Goal: Navigation & Orientation: Find specific page/section

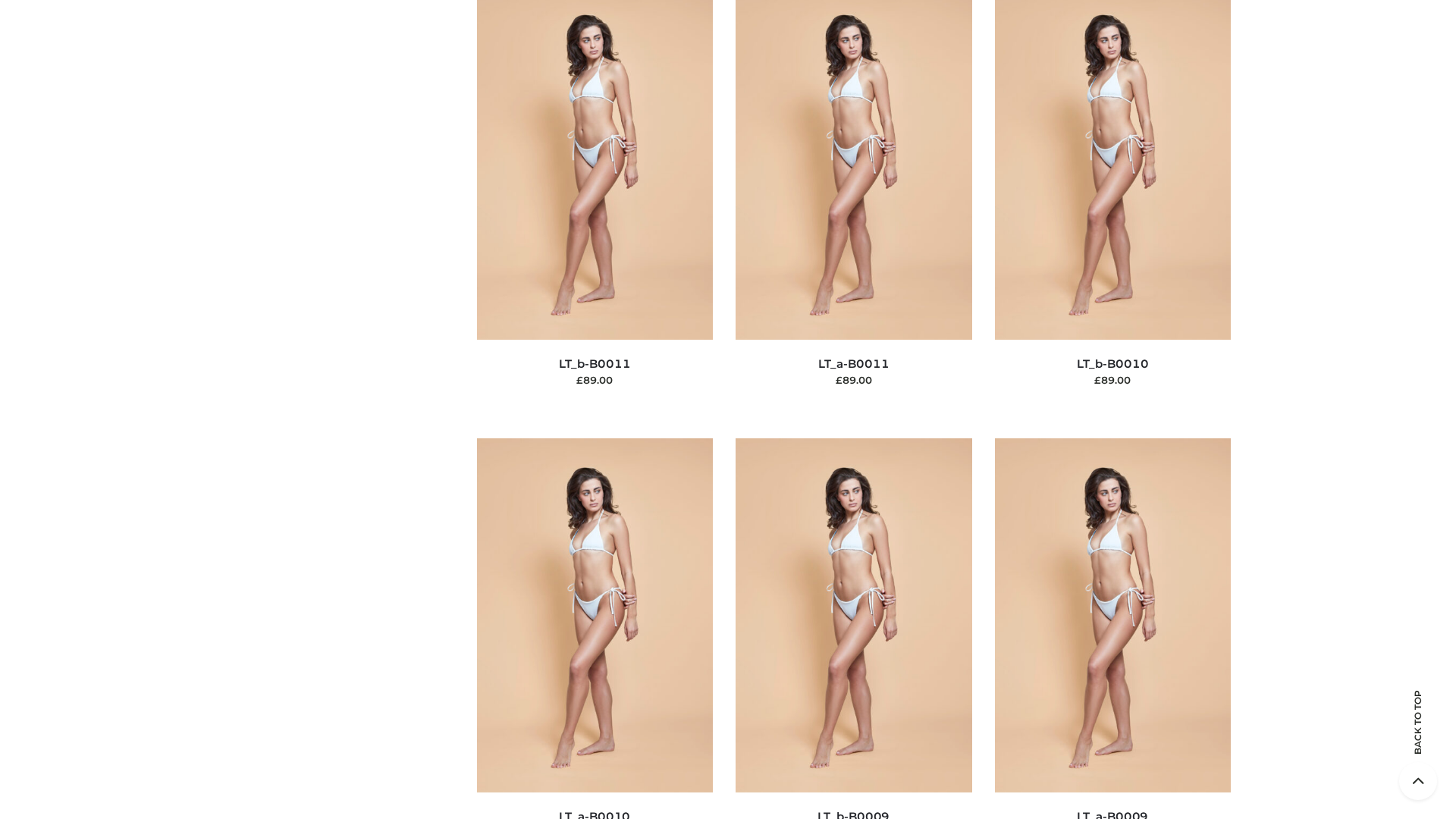
scroll to position [6812, 0]
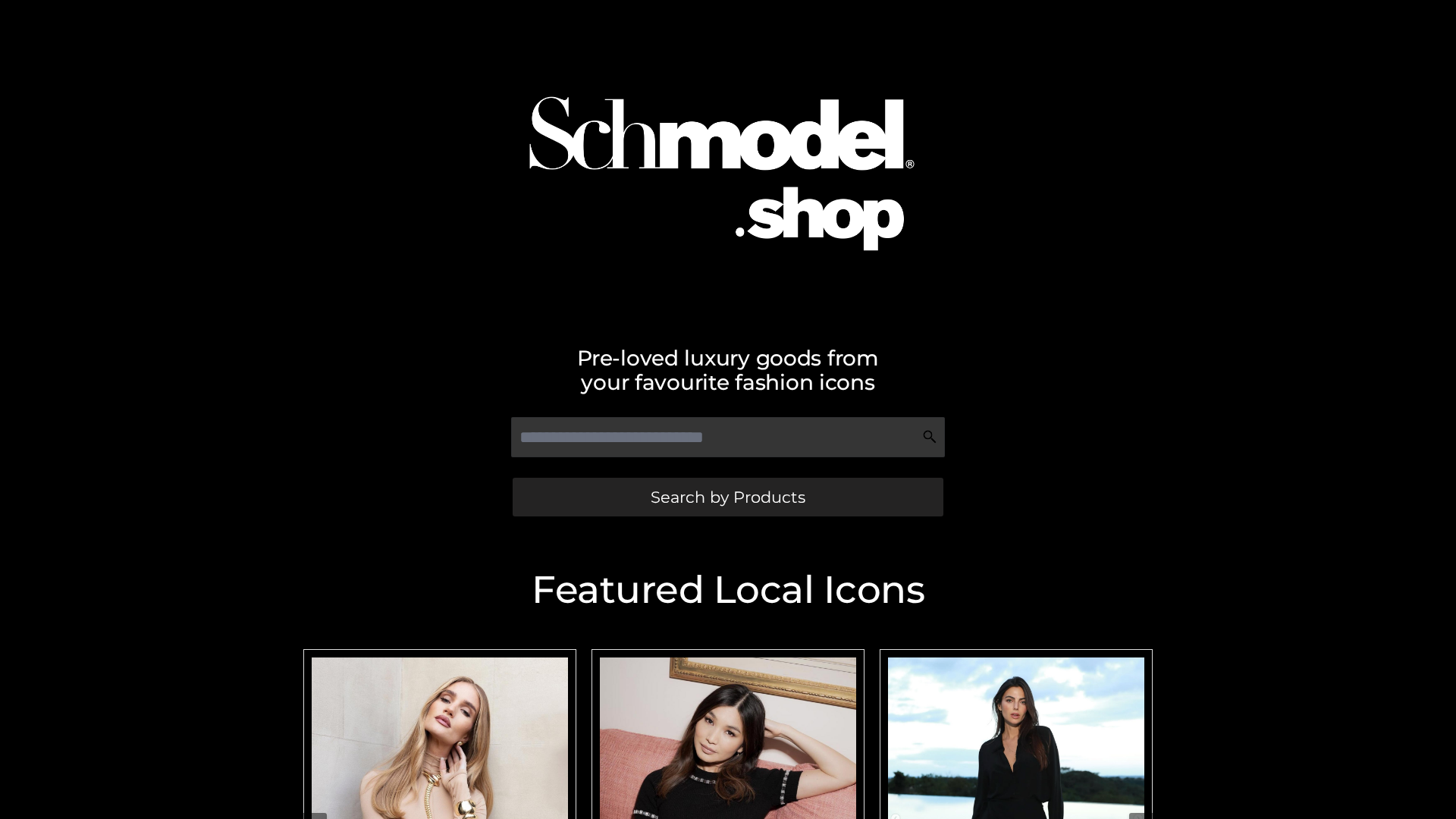
click at [727, 496] on span "Search by Products" at bounding box center [728, 497] width 155 height 16
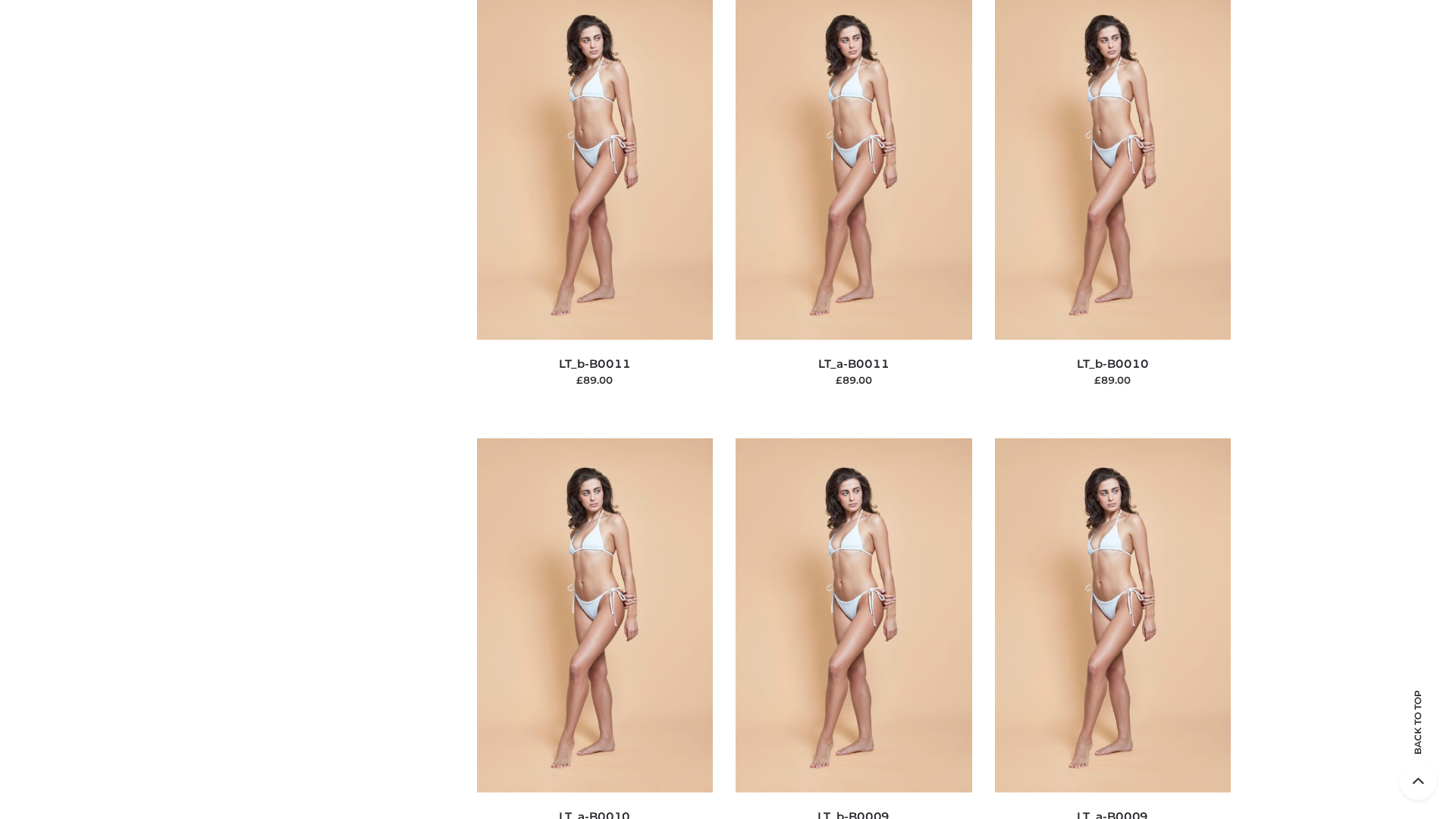
scroll to position [6812, 0]
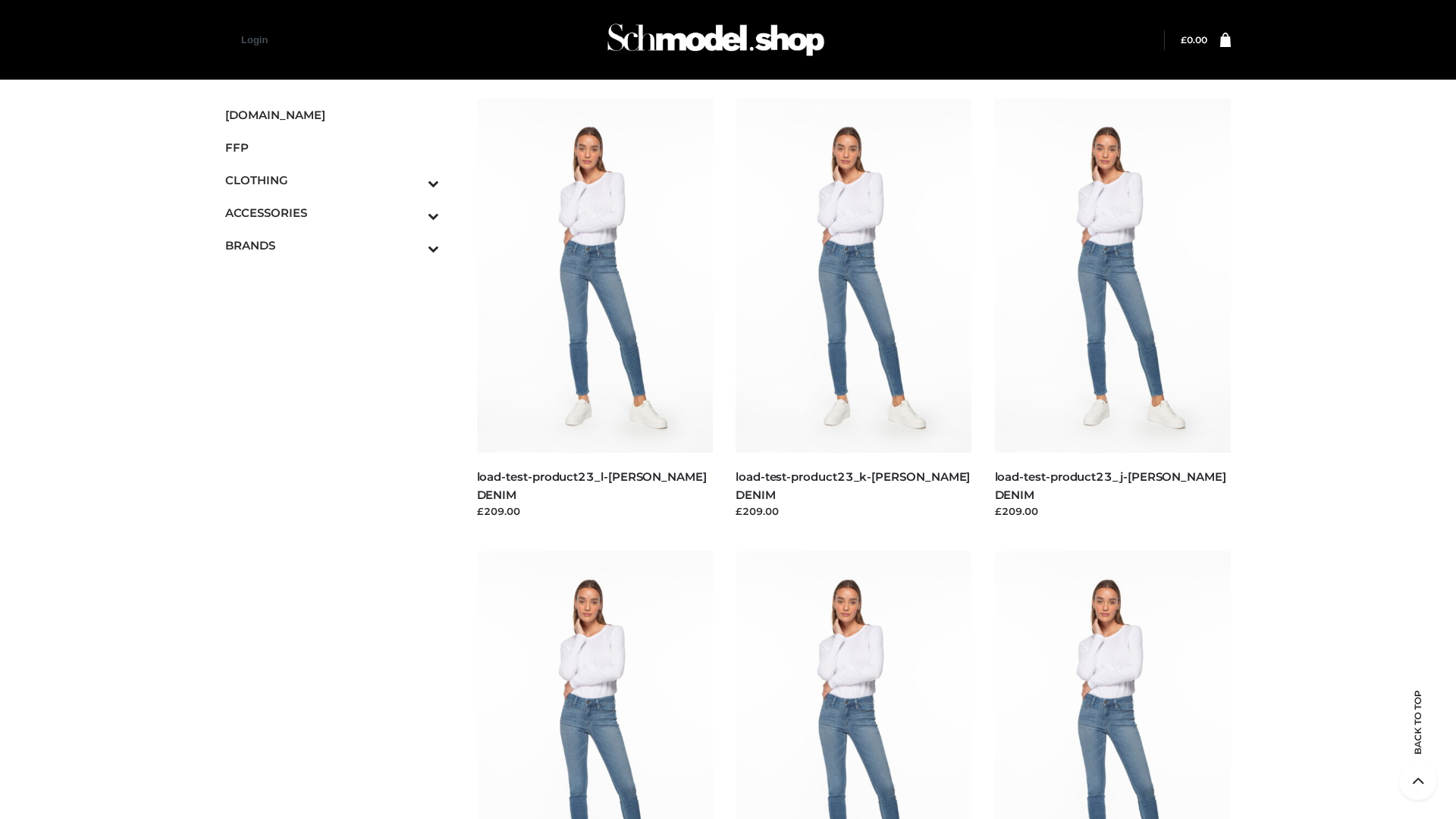
scroll to position [1330, 0]
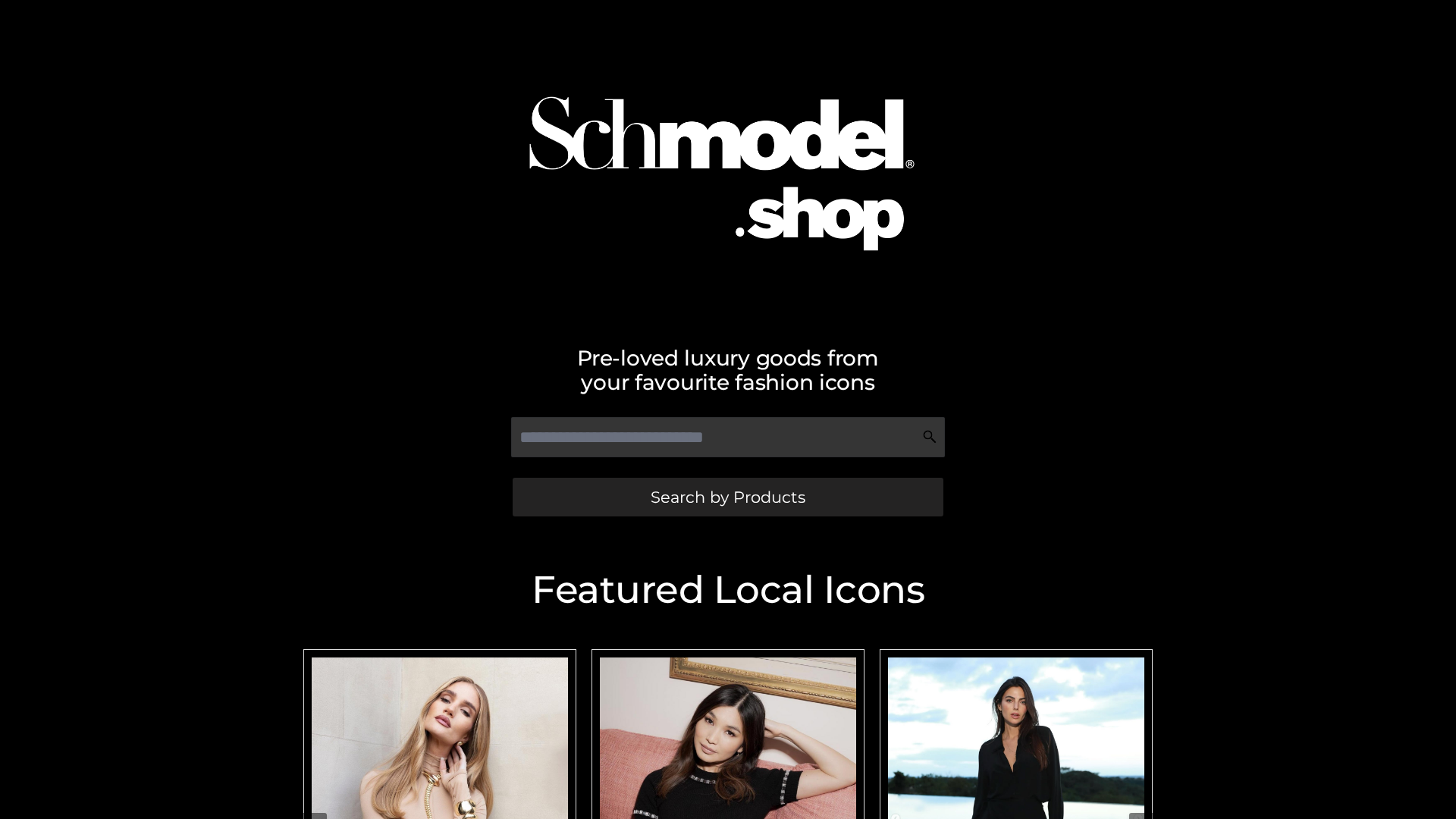
click at [727, 496] on span "Search by Products" at bounding box center [728, 497] width 155 height 16
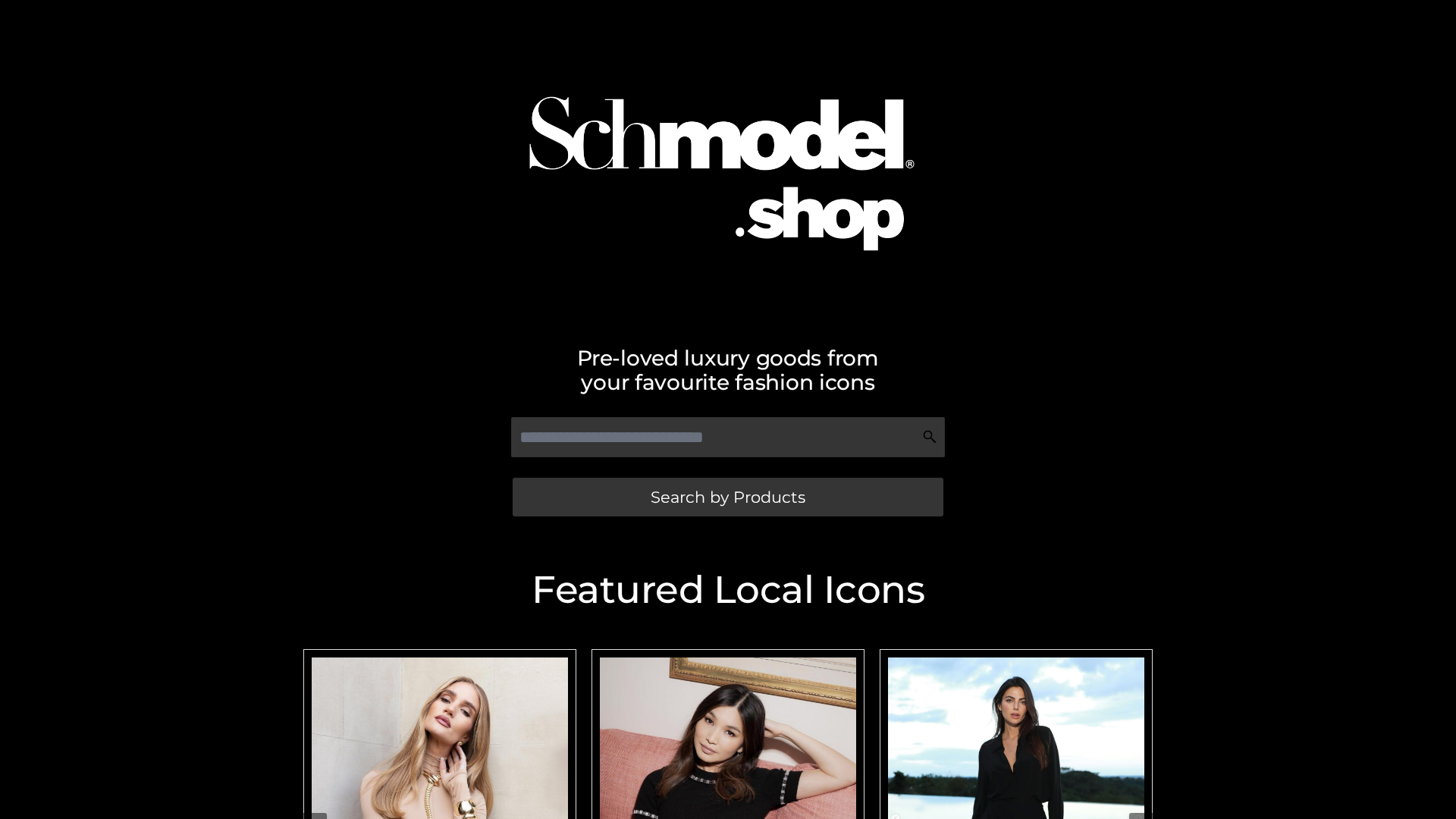
click at [727, 496] on span "Search by Products" at bounding box center [728, 497] width 155 height 16
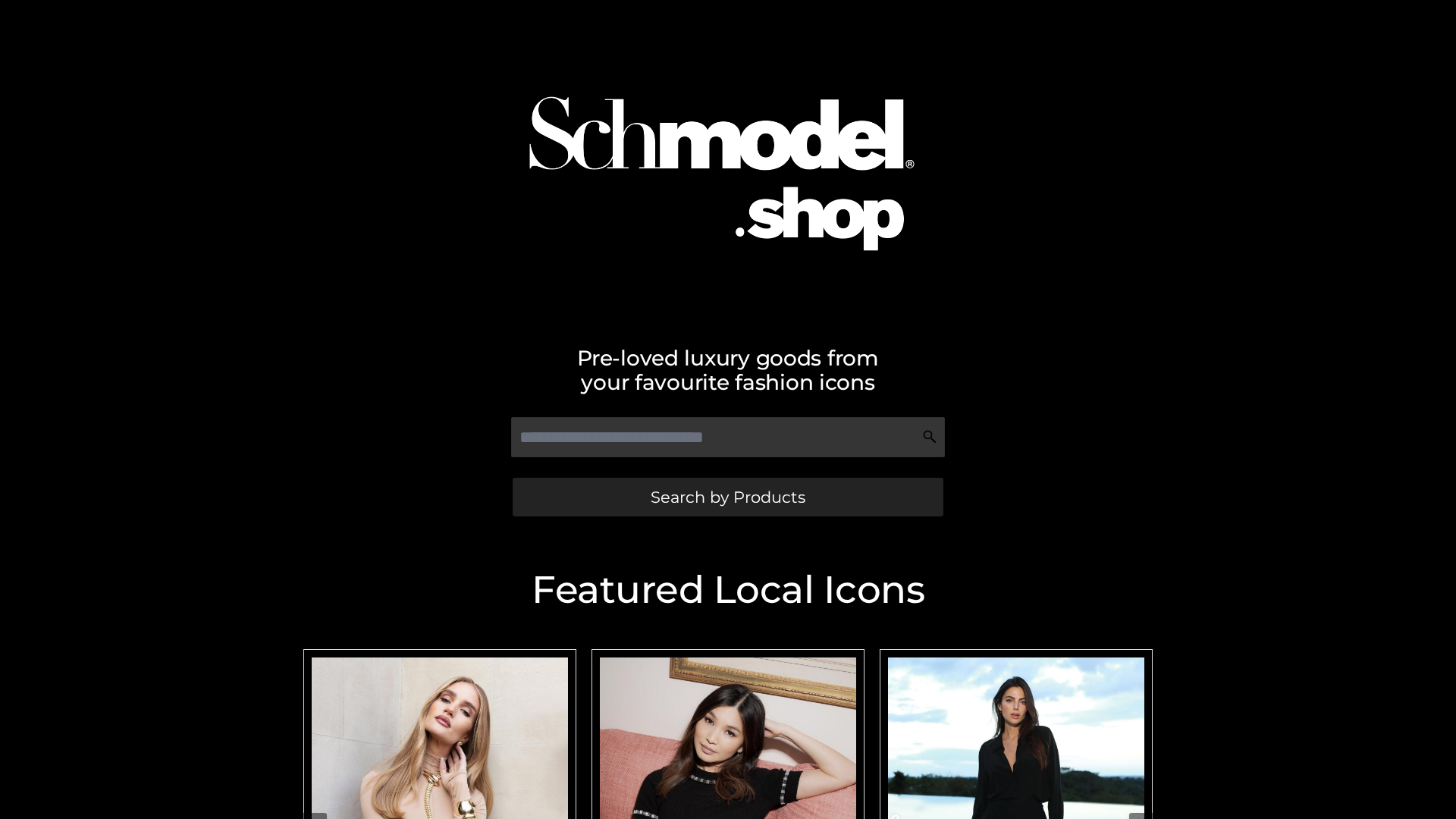
click at [727, 496] on span "Search by Products" at bounding box center [728, 497] width 155 height 16
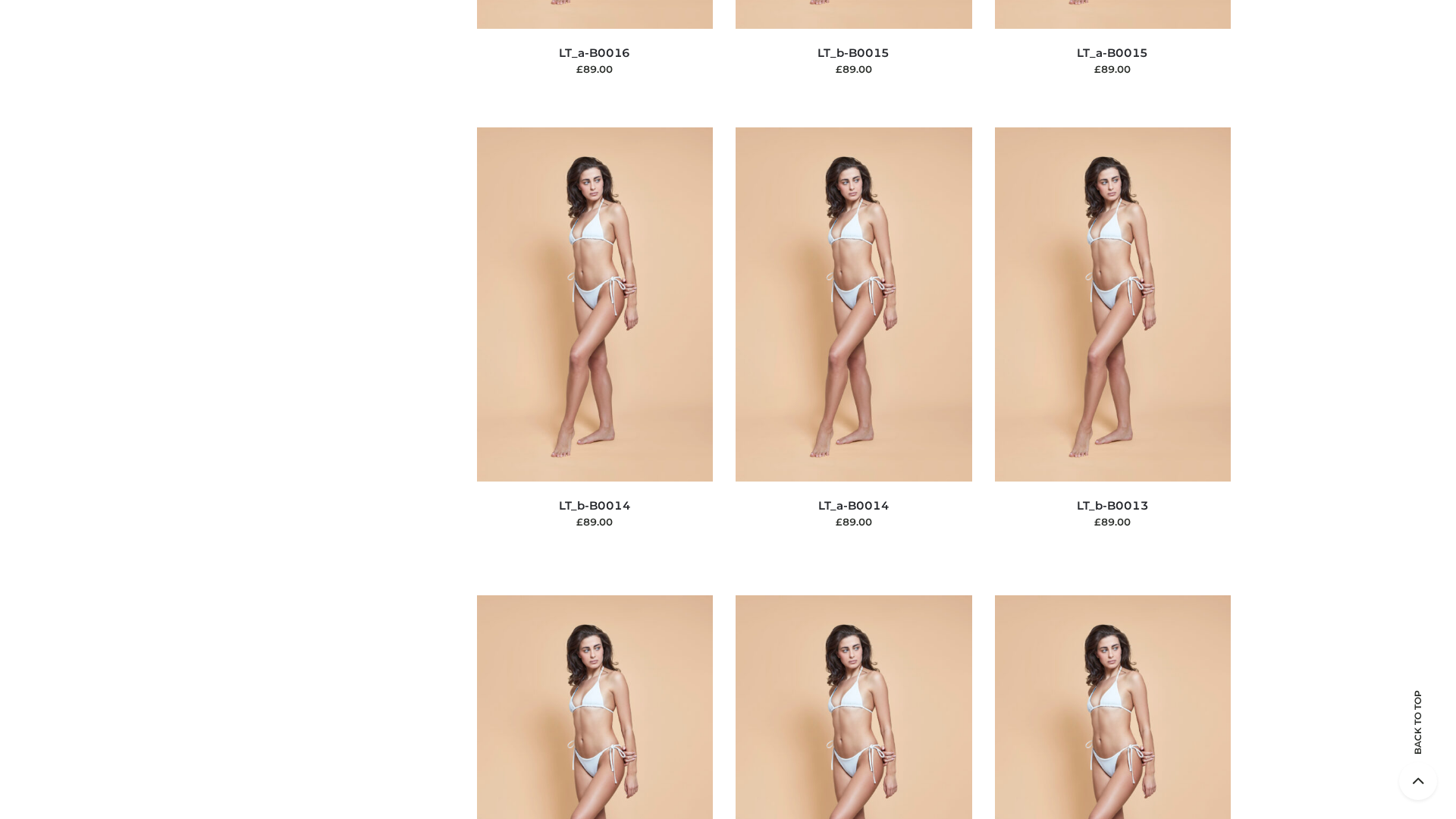
scroll to position [5394, 0]
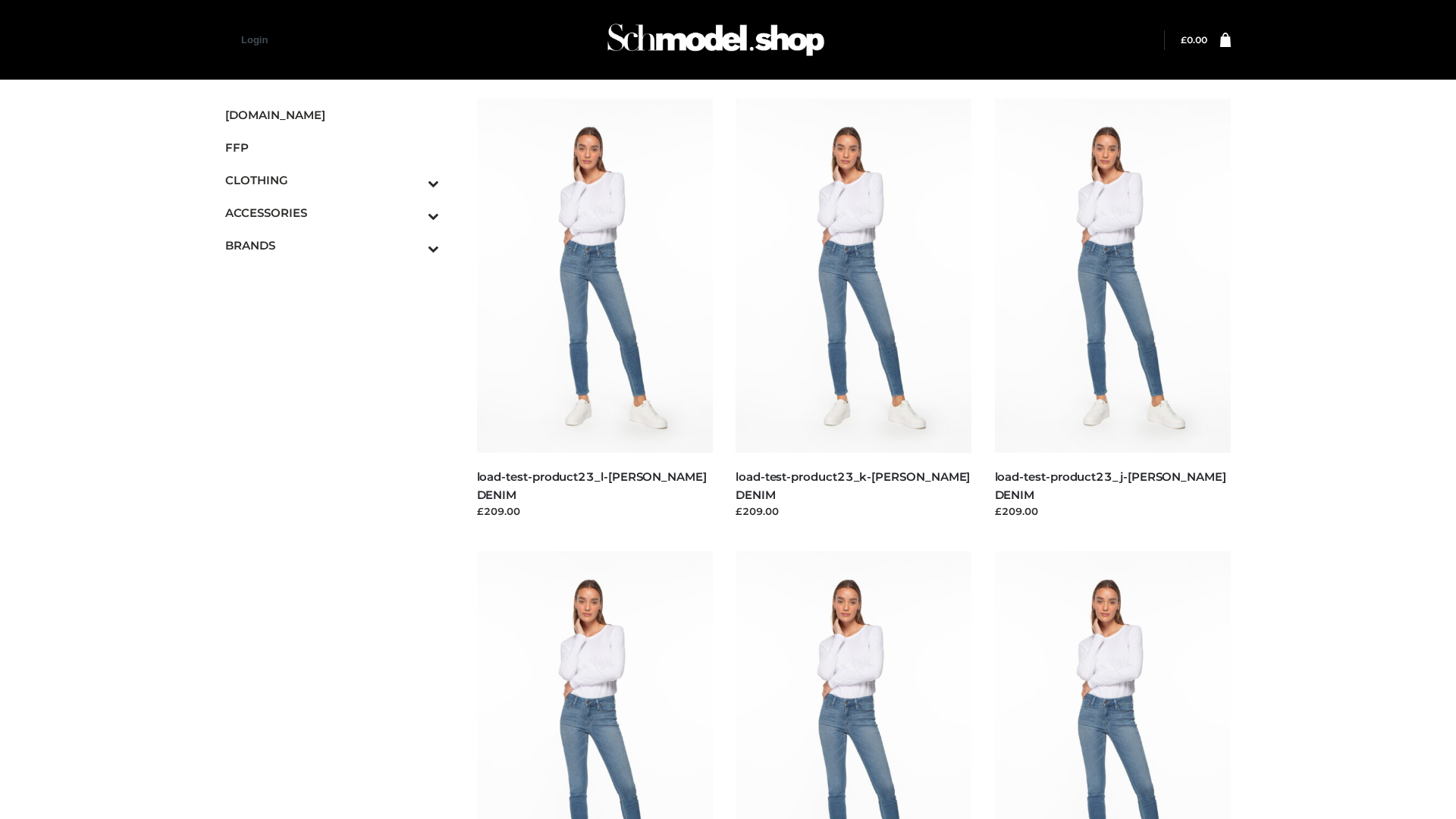
scroll to position [1330, 0]
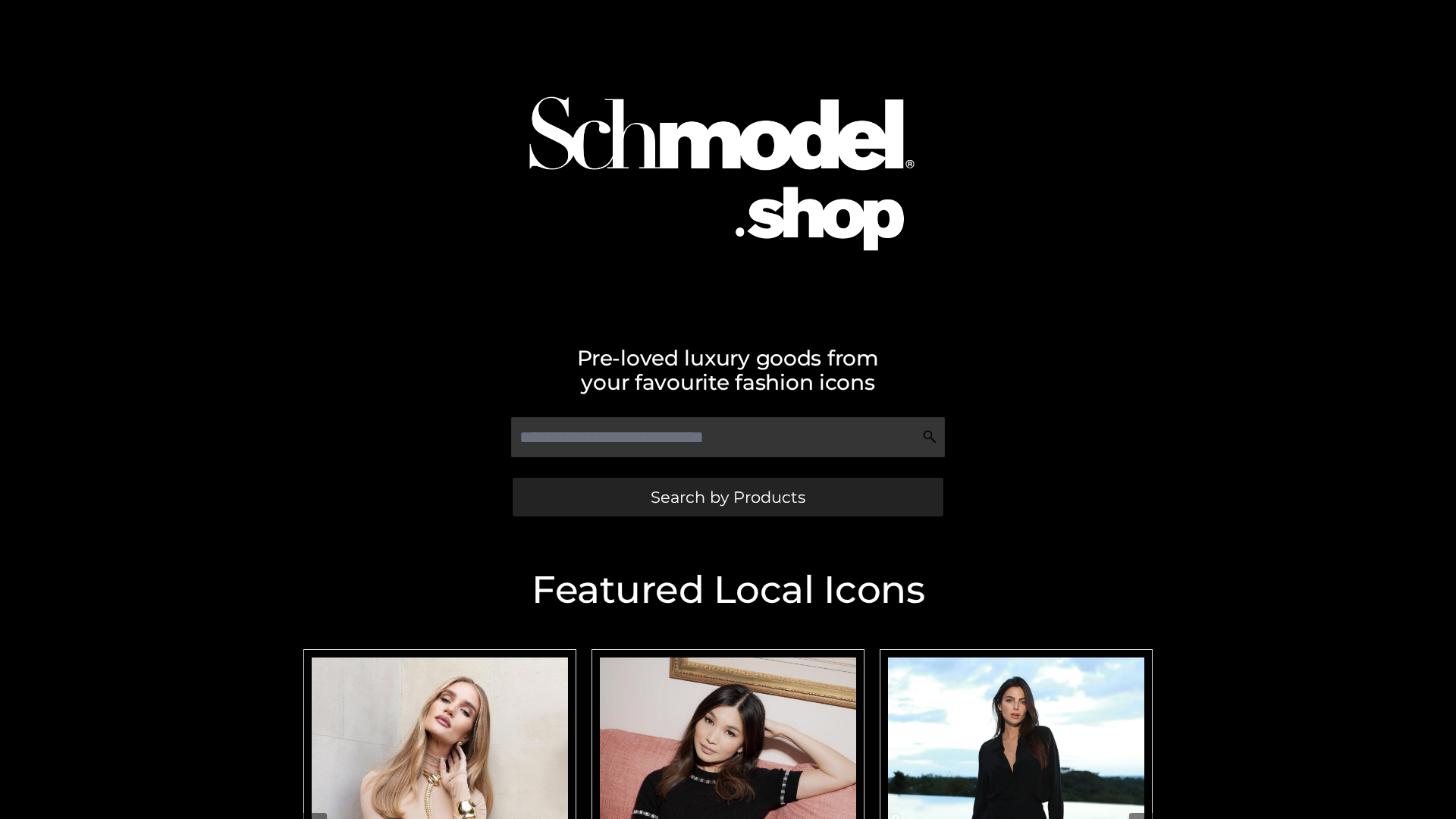
click at [727, 496] on span "Search by Products" at bounding box center [728, 497] width 155 height 16
